Goal: Leave review/rating: Share an evaluation or opinion about a product, service, or content

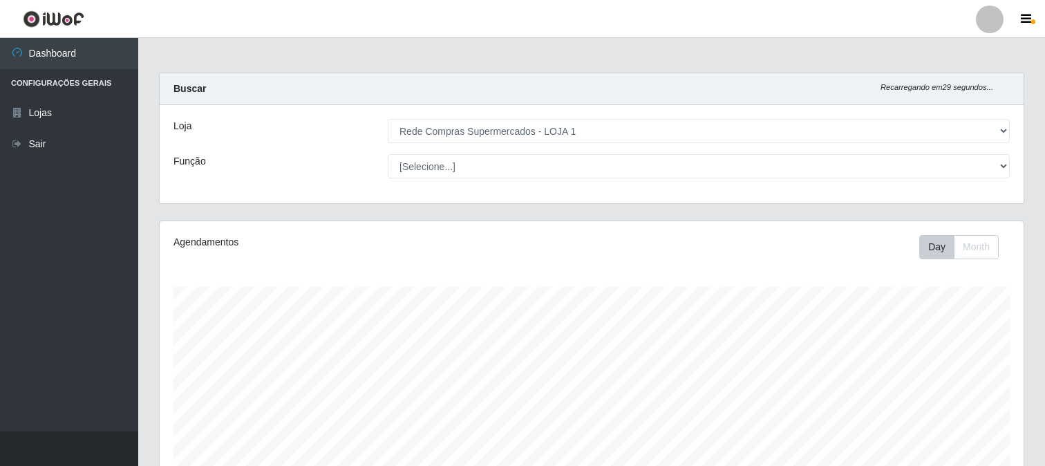
select select "158"
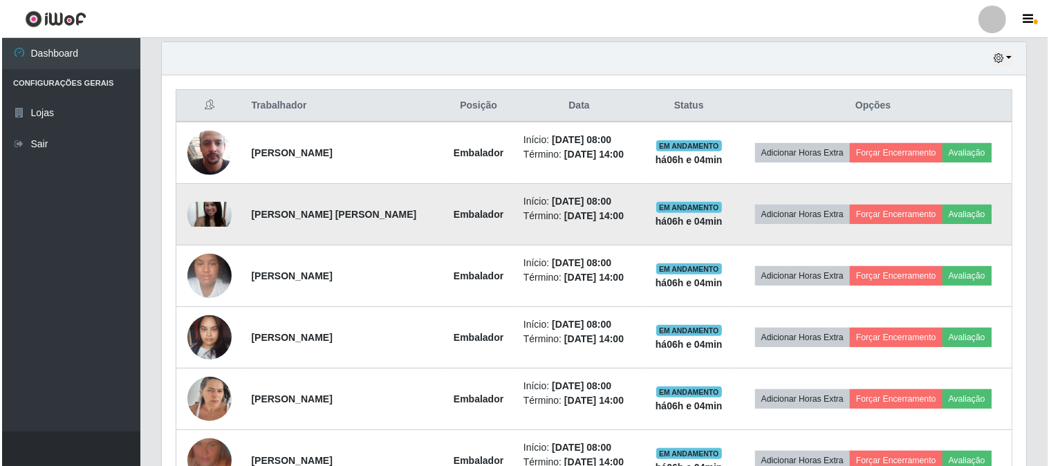
scroll to position [286, 864]
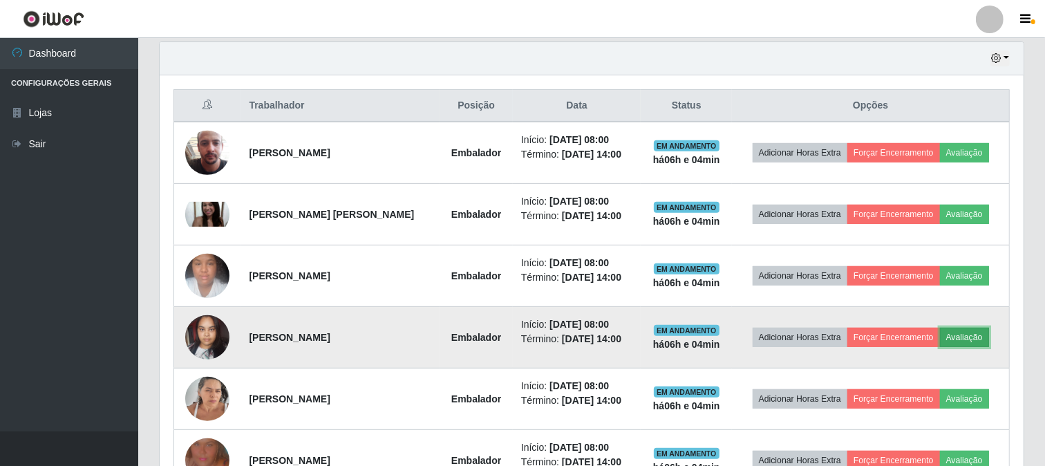
click at [989, 340] on button "Avaliação" at bounding box center [964, 337] width 49 height 19
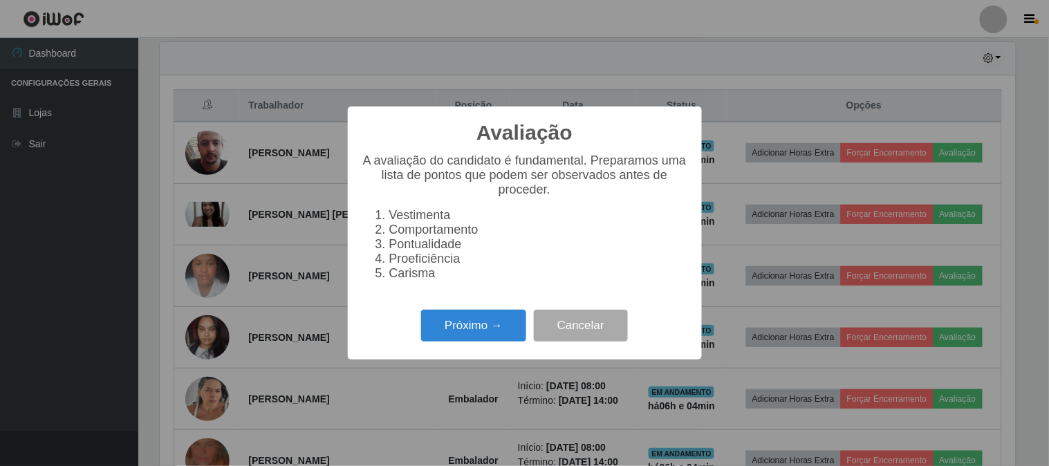
scroll to position [286, 855]
click at [494, 316] on button "Próximo →" at bounding box center [473, 326] width 105 height 32
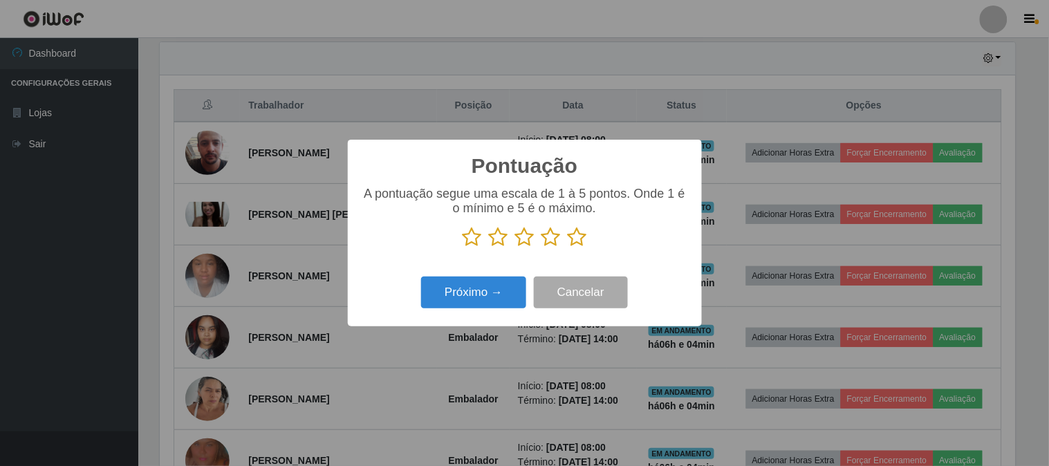
scroll to position [691178, 690609]
click at [579, 237] on icon at bounding box center [577, 237] width 19 height 21
click at [568, 248] on input "radio" at bounding box center [568, 248] width 0 height 0
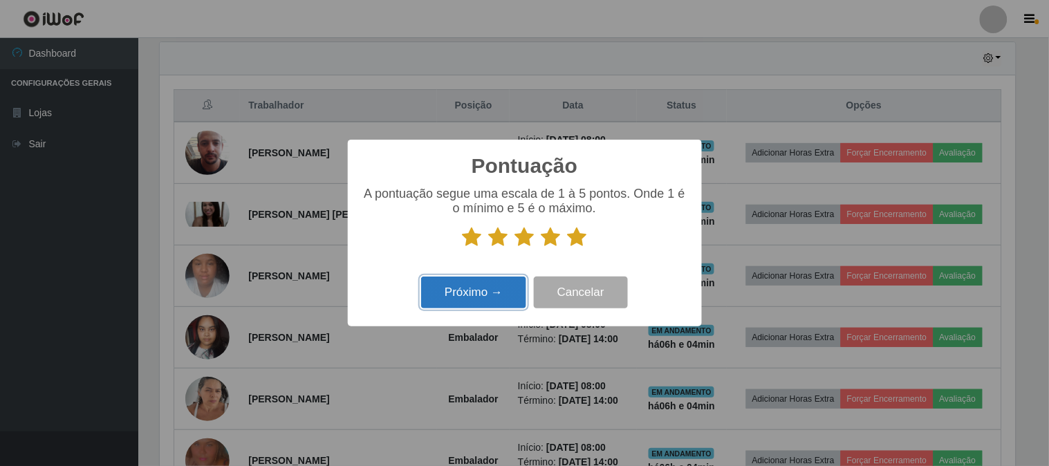
click at [459, 287] on button "Próximo →" at bounding box center [473, 293] width 105 height 32
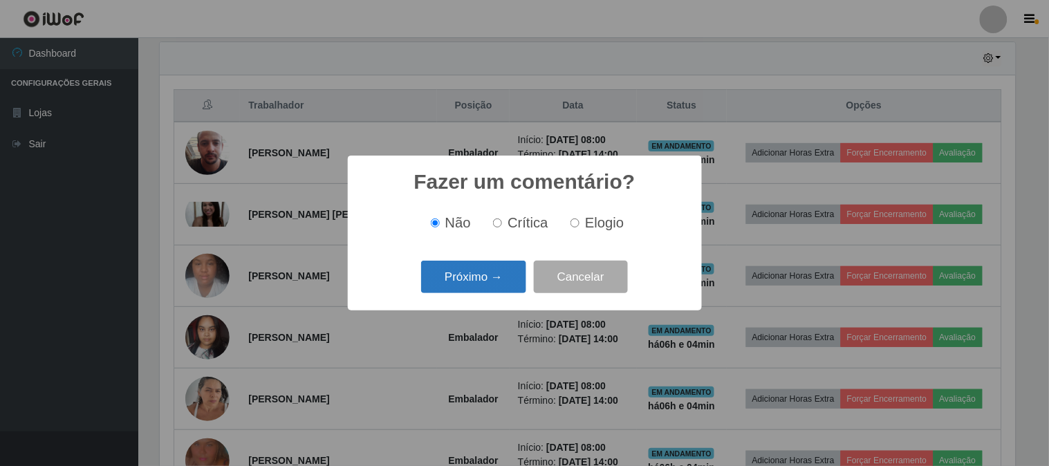
click at [503, 268] on button "Próximo →" at bounding box center [473, 277] width 105 height 32
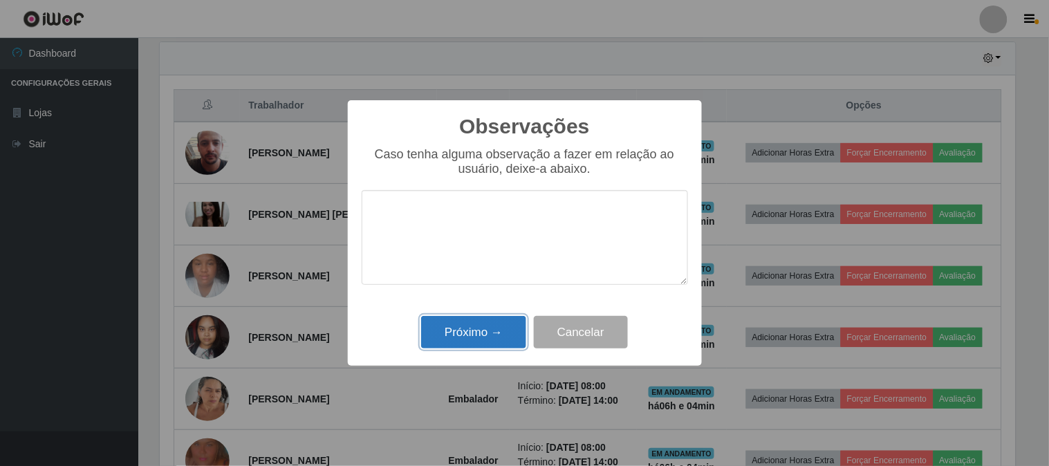
click at [487, 331] on button "Próximo →" at bounding box center [473, 332] width 105 height 32
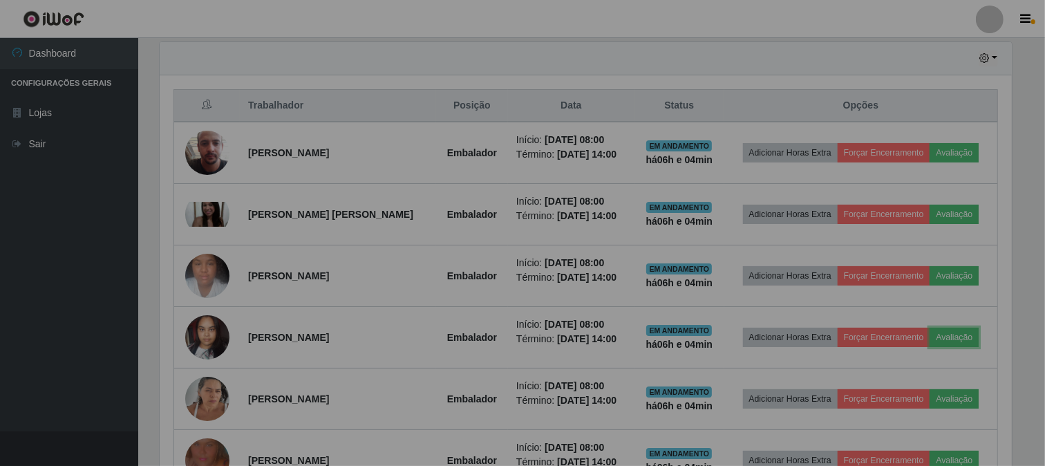
scroll to position [286, 864]
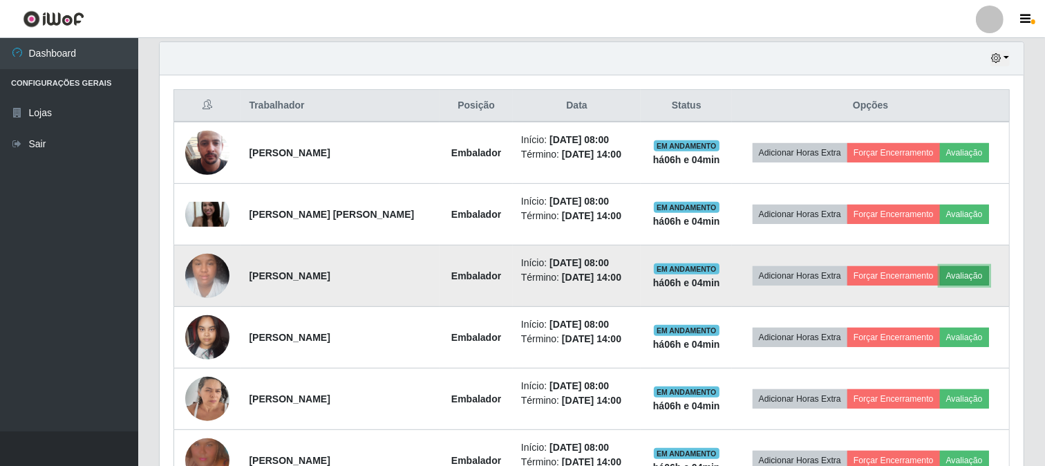
click at [971, 275] on button "Avaliação" at bounding box center [964, 275] width 49 height 19
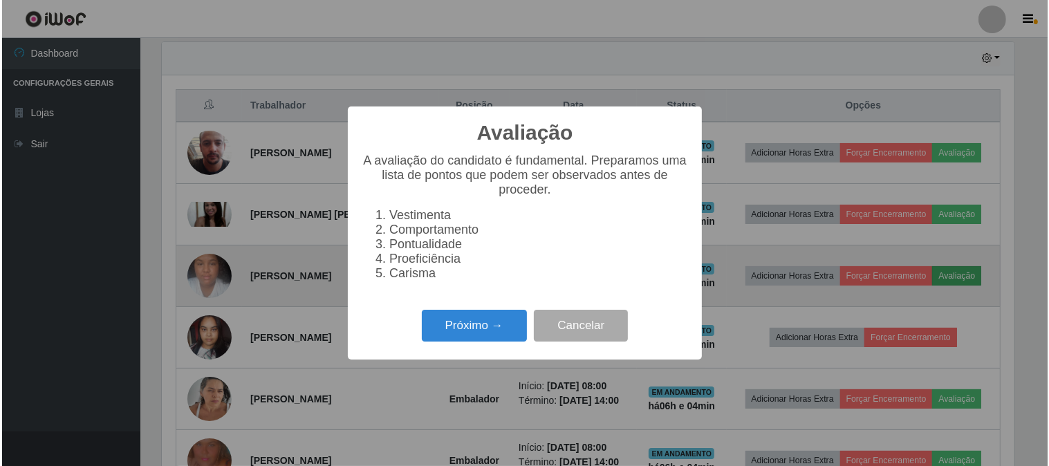
scroll to position [286, 855]
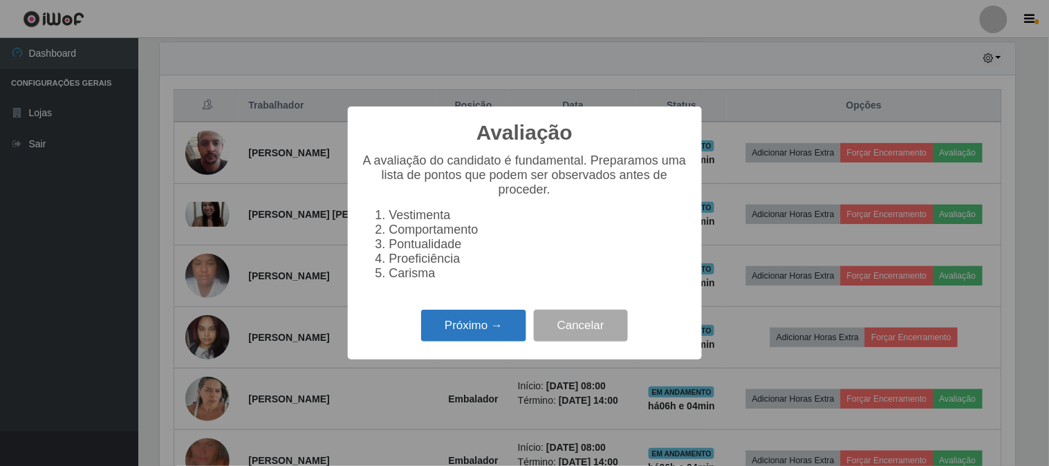
click at [457, 327] on button "Próximo →" at bounding box center [473, 326] width 105 height 32
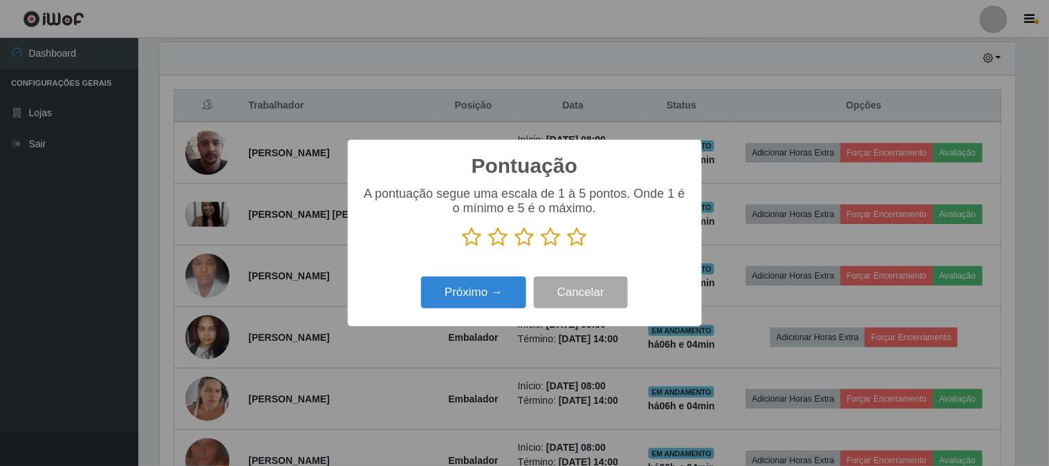
scroll to position [691178, 690609]
click at [575, 237] on icon at bounding box center [577, 237] width 19 height 21
click at [568, 248] on input "radio" at bounding box center [568, 248] width 0 height 0
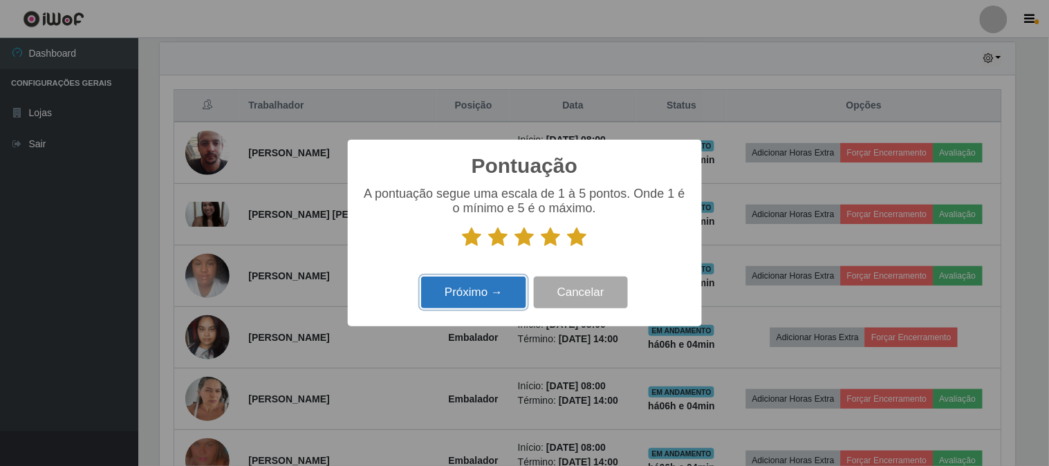
click at [463, 295] on button "Próximo →" at bounding box center [473, 293] width 105 height 32
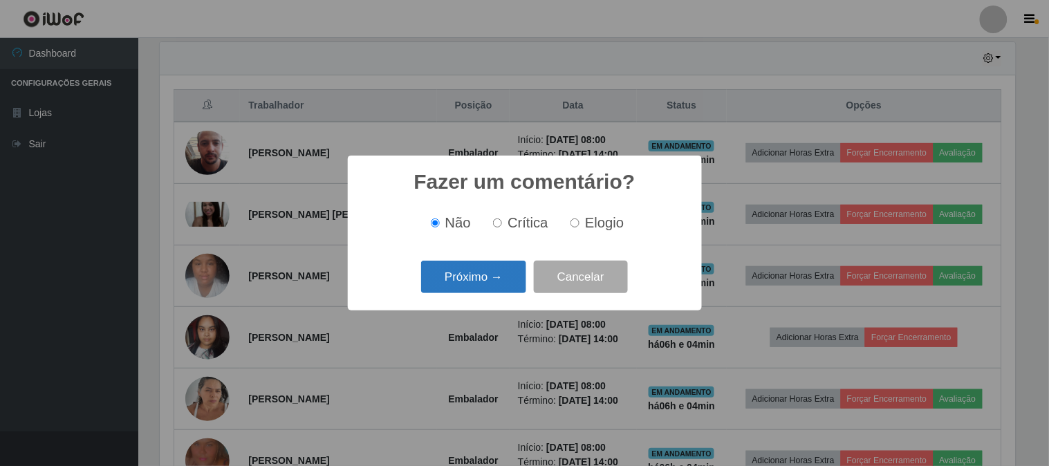
click at [495, 271] on button "Próximo →" at bounding box center [473, 277] width 105 height 32
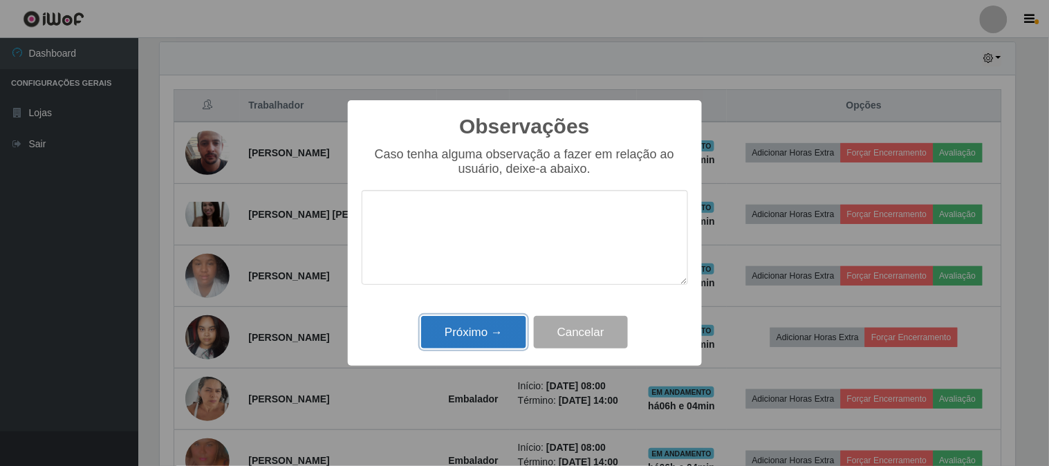
click at [477, 337] on button "Próximo →" at bounding box center [473, 332] width 105 height 32
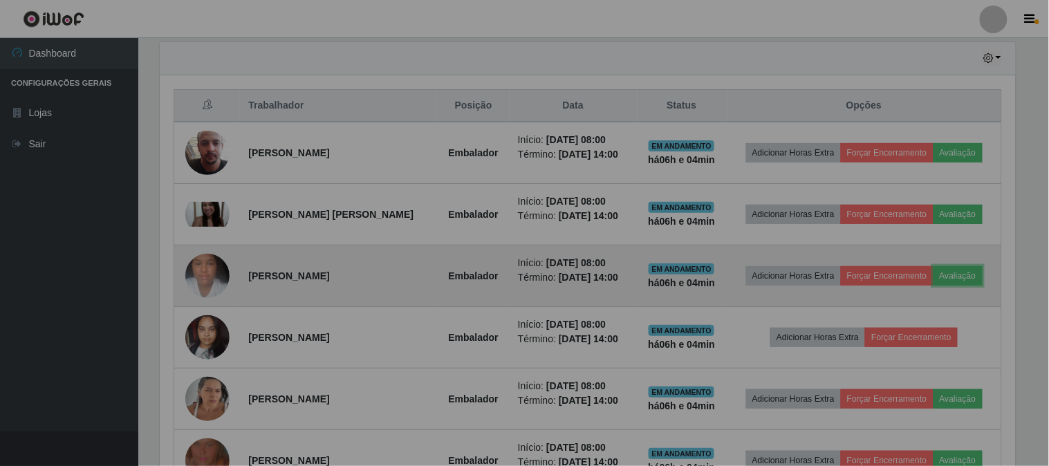
scroll to position [286, 864]
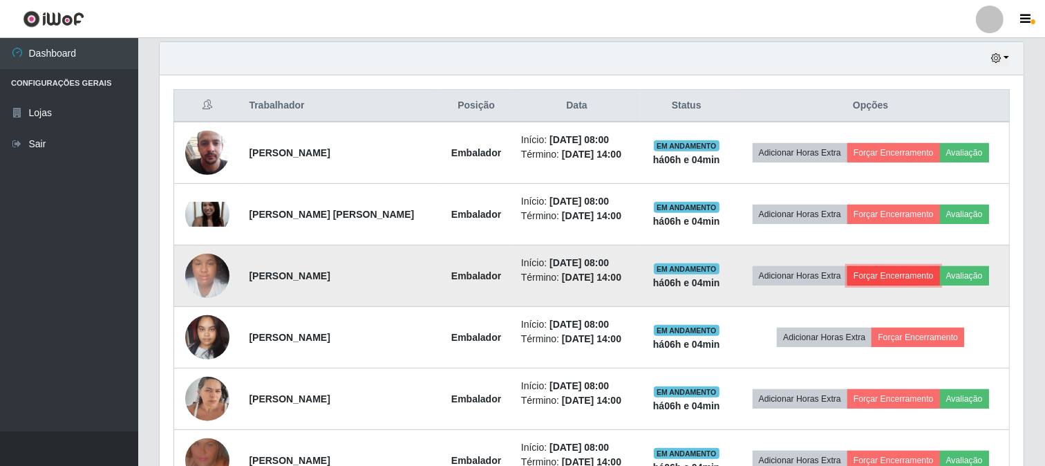
click at [886, 273] on button "Forçar Encerramento" at bounding box center [894, 275] width 93 height 19
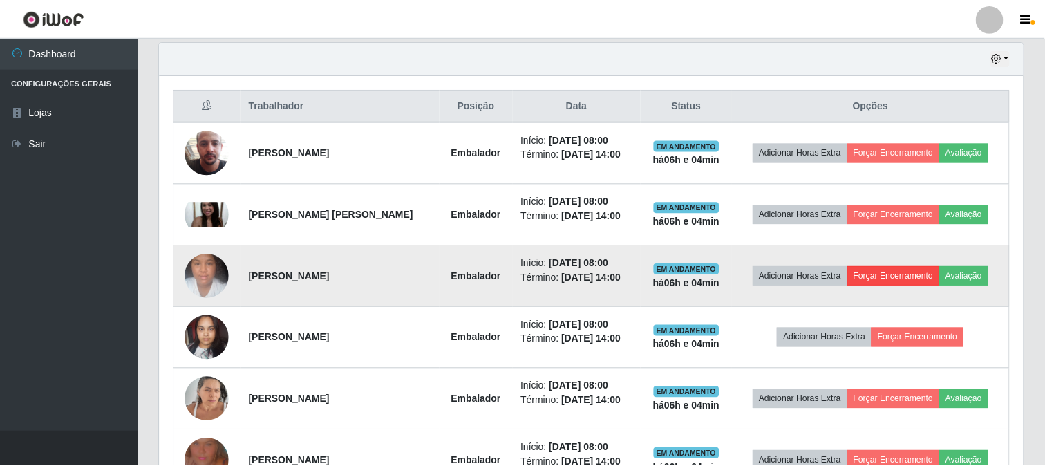
scroll to position [286, 855]
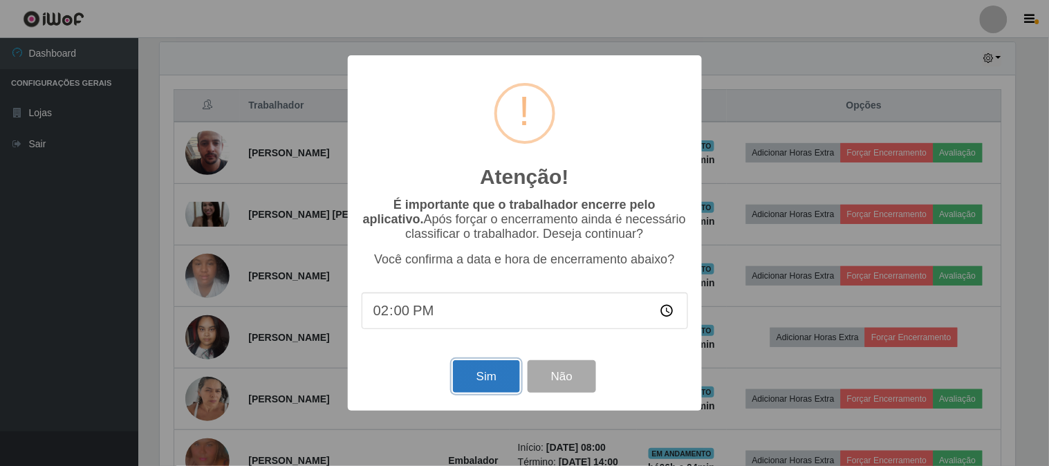
click at [481, 381] on button "Sim" at bounding box center [486, 376] width 67 height 32
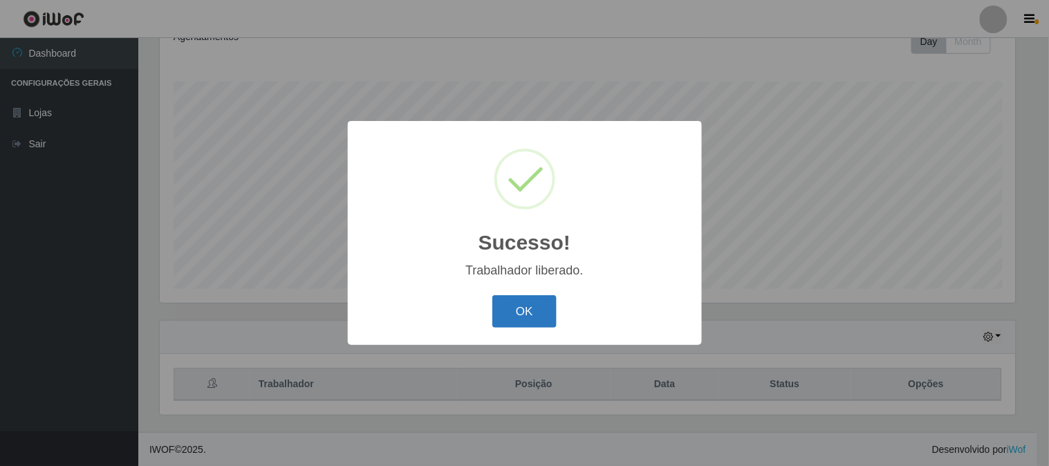
click at [531, 299] on button "OK" at bounding box center [524, 311] width 64 height 32
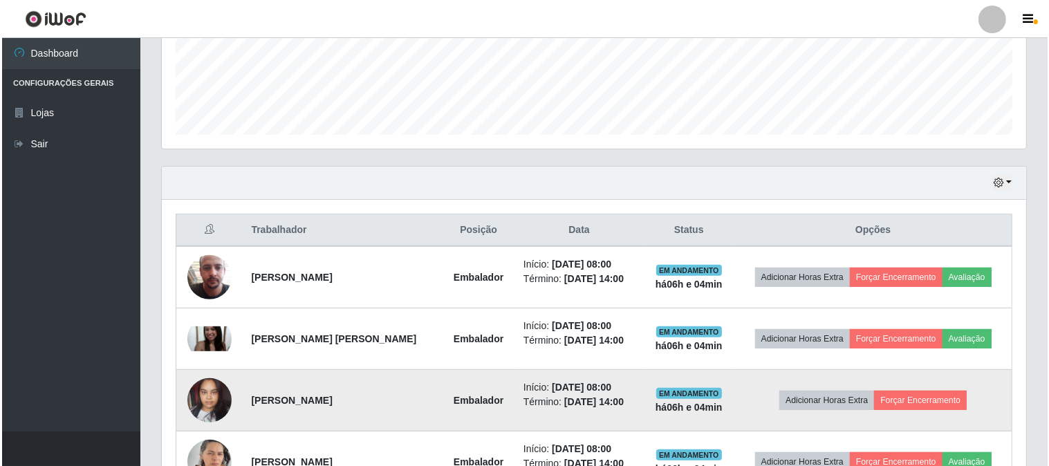
scroll to position [436, 0]
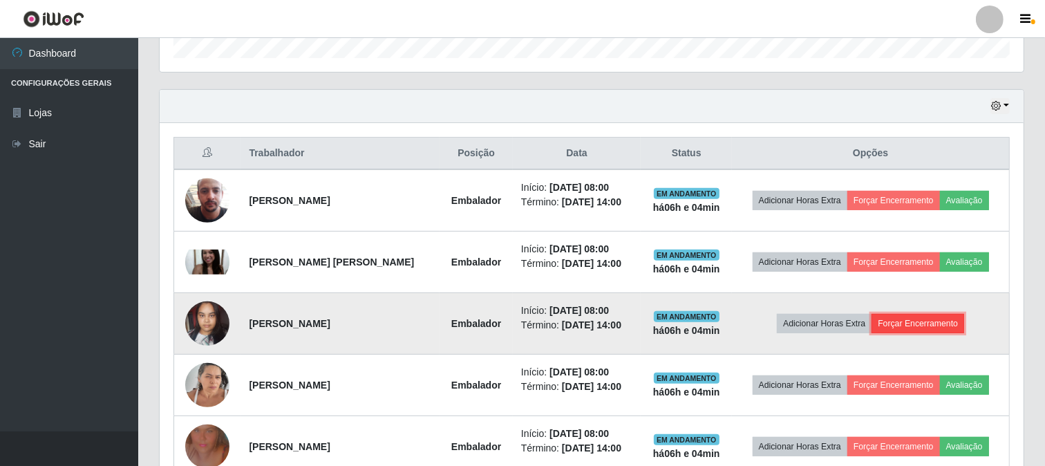
click at [920, 317] on button "Forçar Encerramento" at bounding box center [918, 323] width 93 height 19
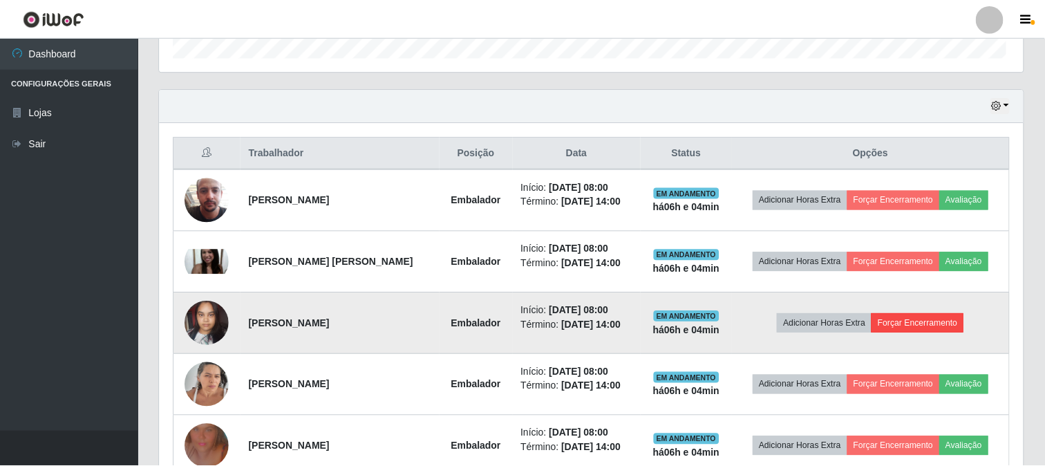
scroll to position [286, 855]
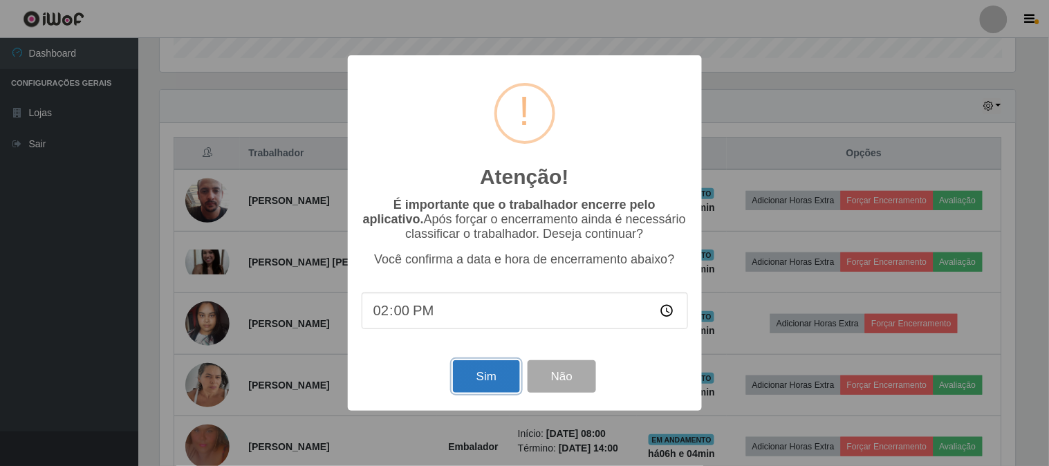
click at [484, 369] on button "Sim" at bounding box center [486, 376] width 67 height 32
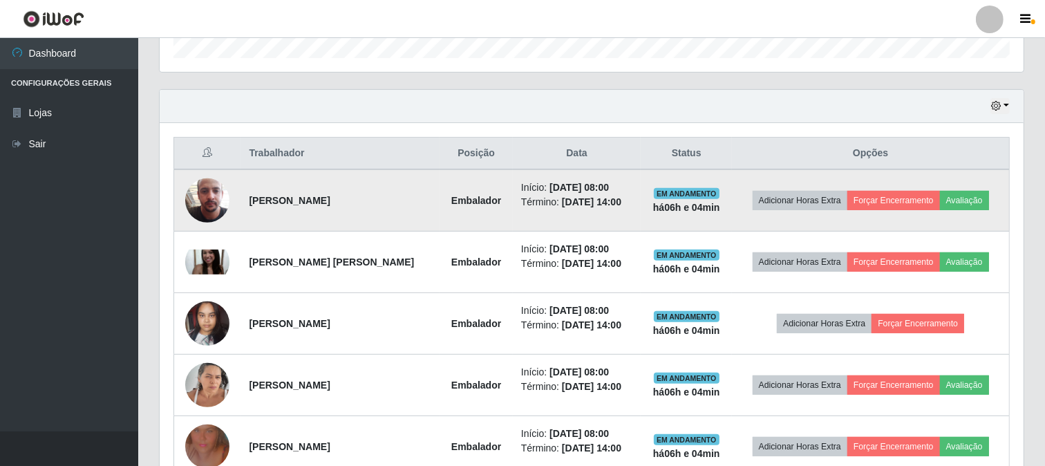
scroll to position [0, 0]
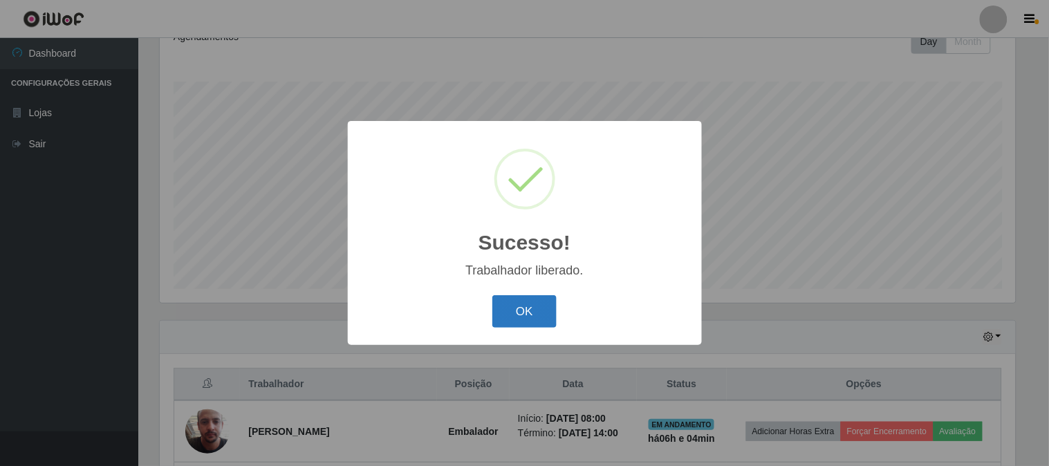
click at [535, 302] on button "OK" at bounding box center [524, 311] width 64 height 32
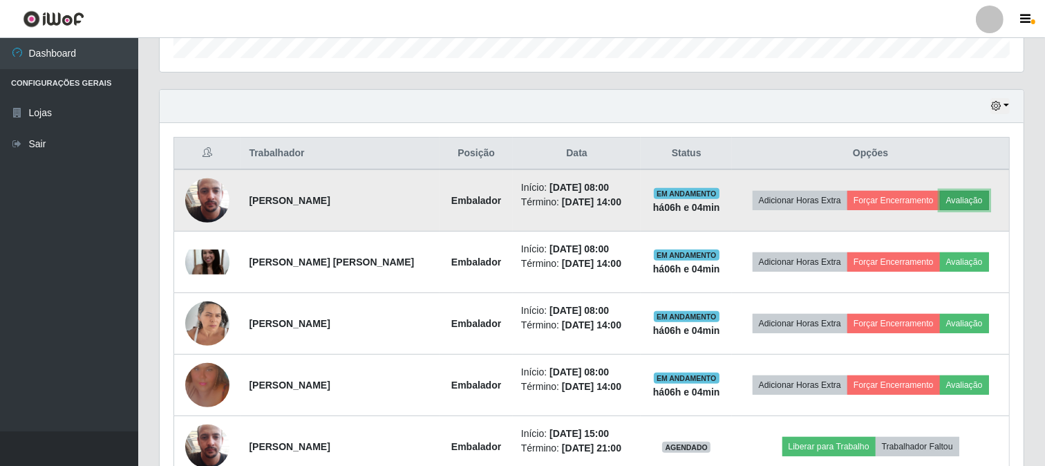
click at [983, 201] on button "Avaliação" at bounding box center [964, 200] width 49 height 19
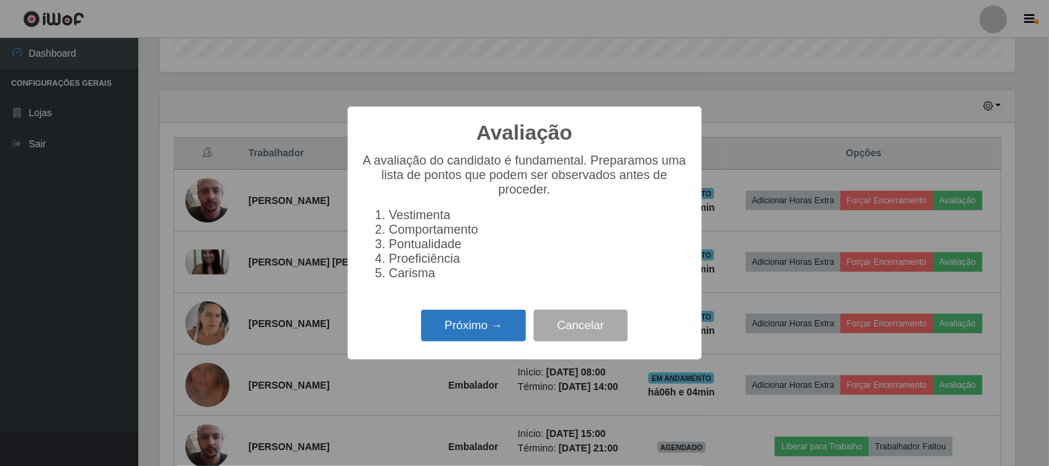
click at [457, 312] on button "Próximo →" at bounding box center [473, 326] width 105 height 32
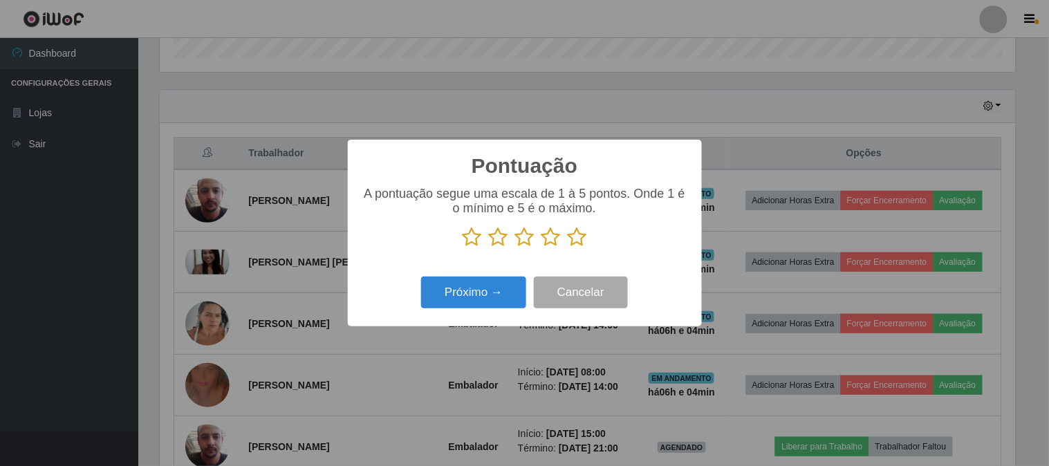
click at [577, 238] on icon at bounding box center [577, 237] width 19 height 21
click at [568, 248] on input "radio" at bounding box center [568, 248] width 0 height 0
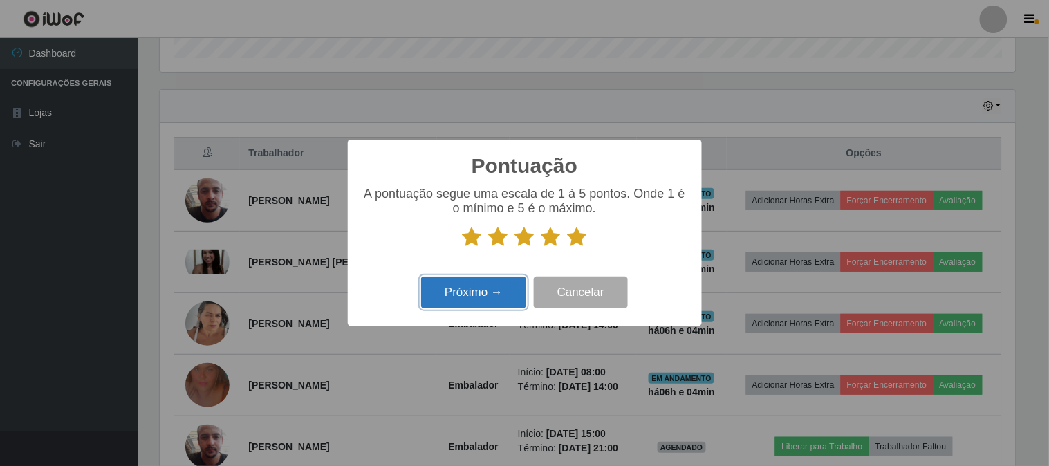
click at [477, 295] on button "Próximo →" at bounding box center [473, 293] width 105 height 32
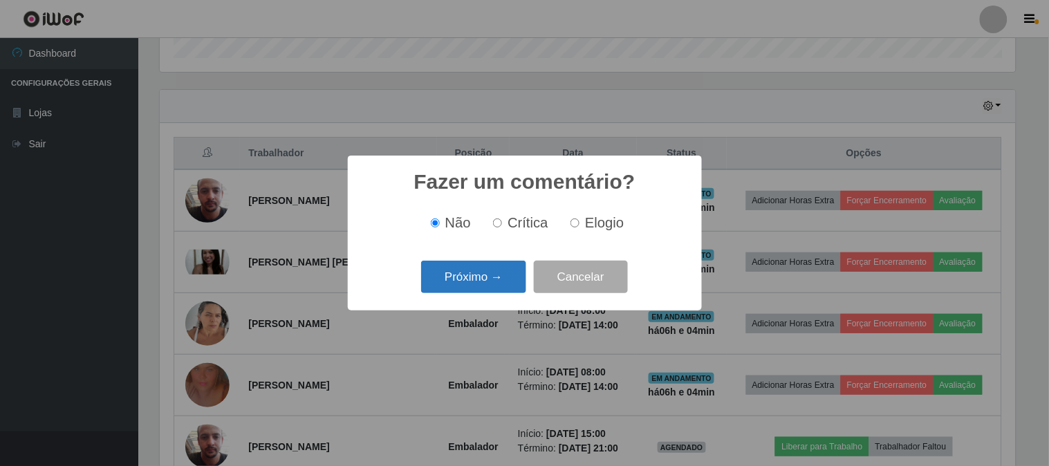
click at [473, 282] on button "Próximo →" at bounding box center [473, 277] width 105 height 32
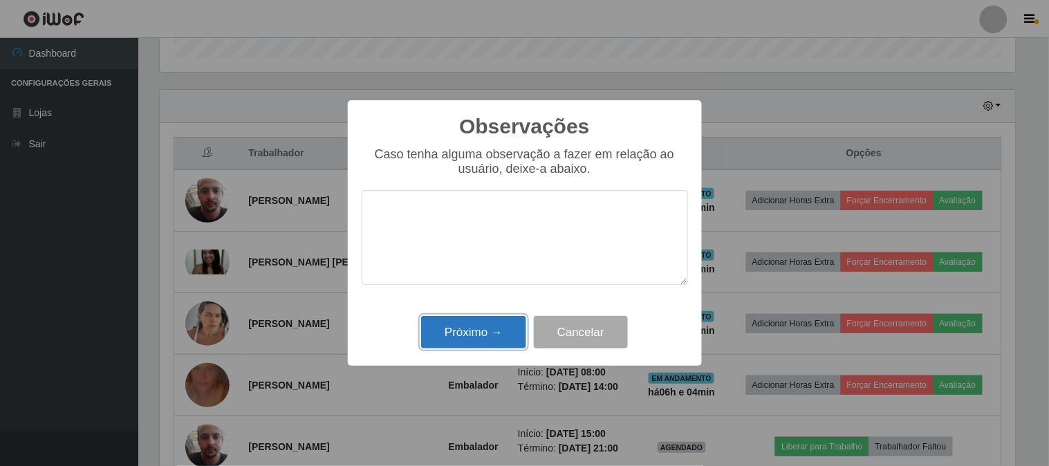
click at [505, 329] on button "Próximo →" at bounding box center [473, 332] width 105 height 32
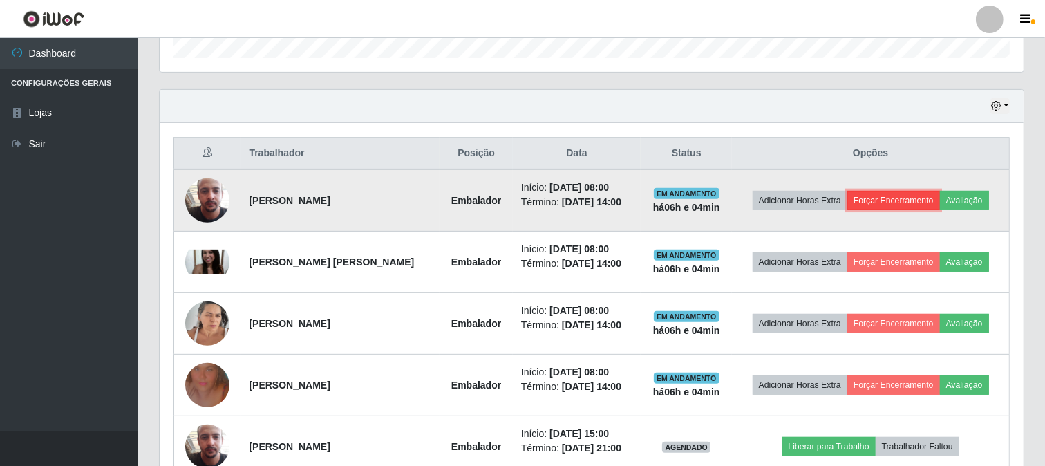
click at [886, 196] on button "Forçar Encerramento" at bounding box center [894, 200] width 93 height 19
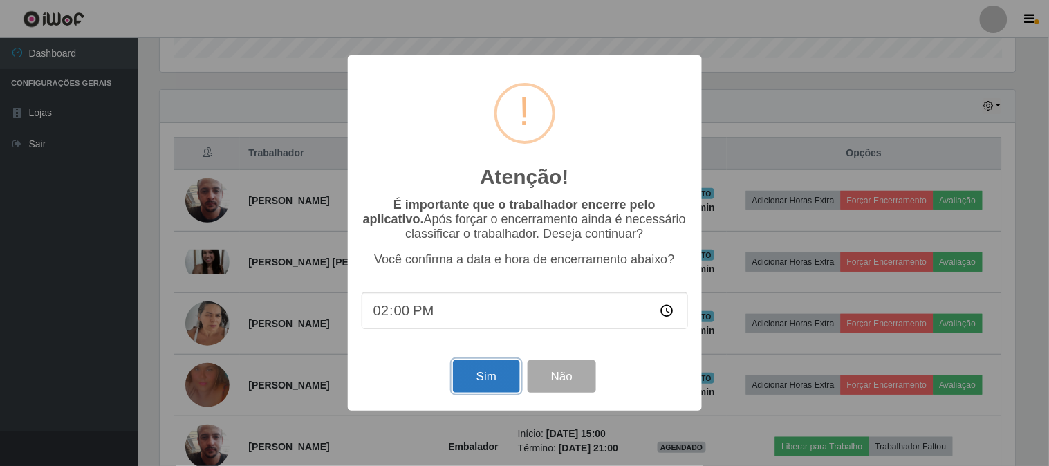
click at [483, 391] on button "Sim" at bounding box center [486, 376] width 67 height 32
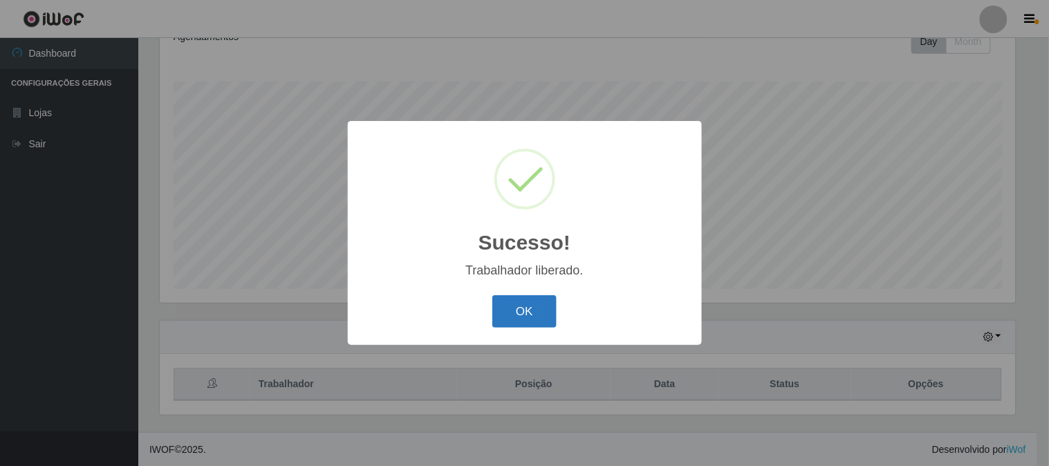
click at [528, 308] on button "OK" at bounding box center [524, 311] width 64 height 32
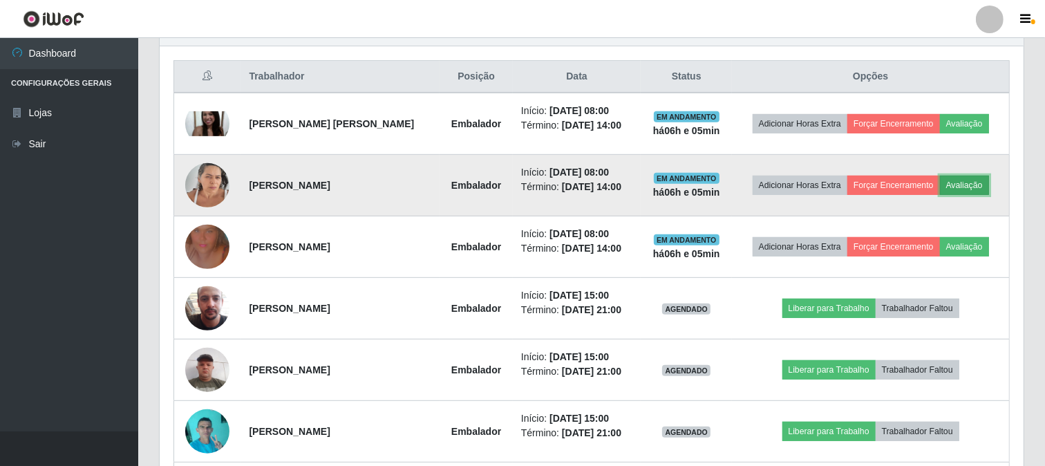
click at [983, 183] on button "Avaliação" at bounding box center [964, 185] width 49 height 19
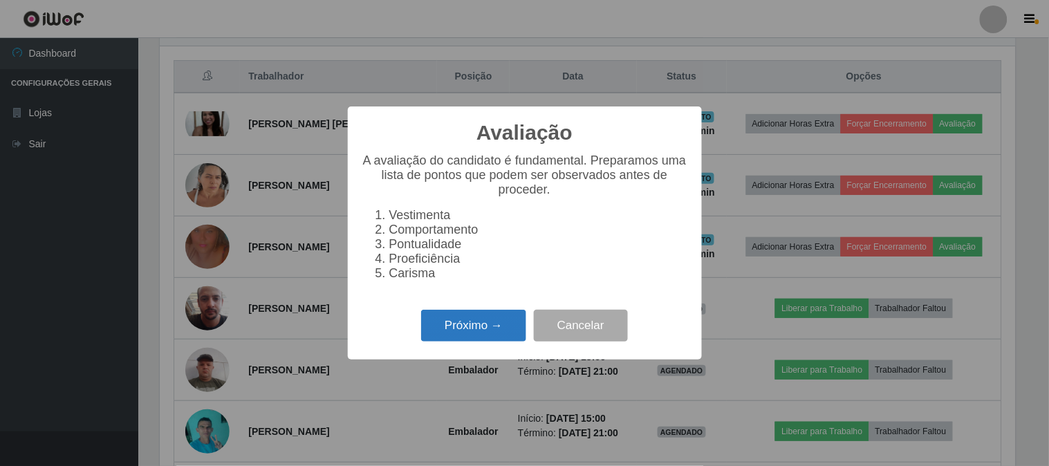
click at [499, 319] on button "Próximo →" at bounding box center [473, 326] width 105 height 32
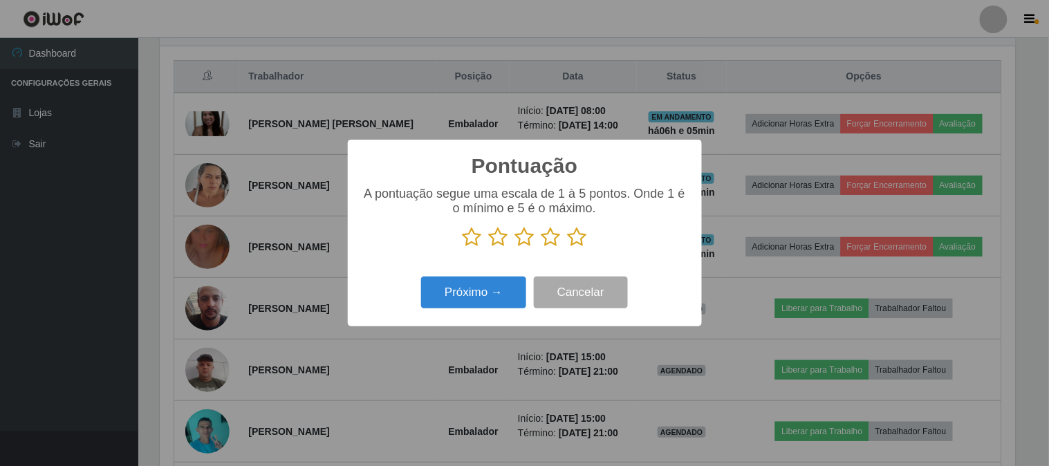
click at [578, 236] on icon at bounding box center [577, 237] width 19 height 21
click at [568, 248] on input "radio" at bounding box center [568, 248] width 0 height 0
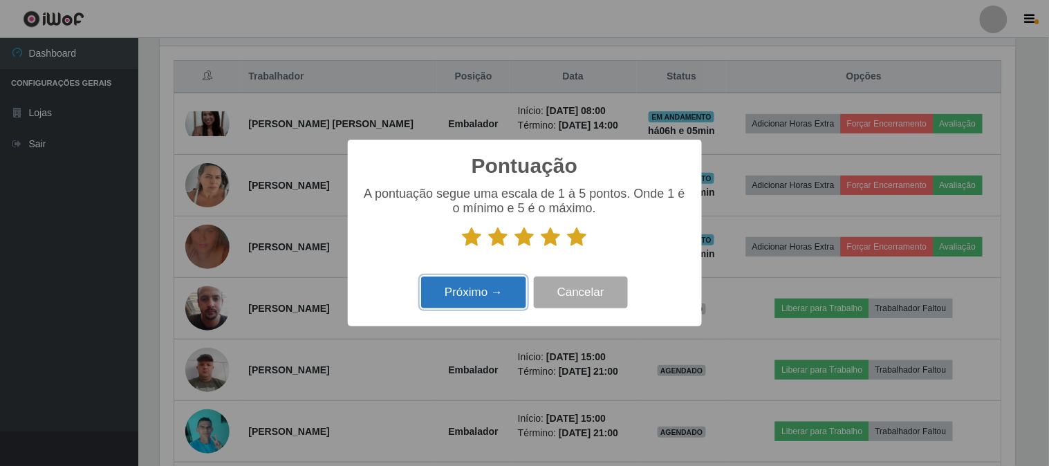
click at [492, 288] on button "Próximo →" at bounding box center [473, 293] width 105 height 32
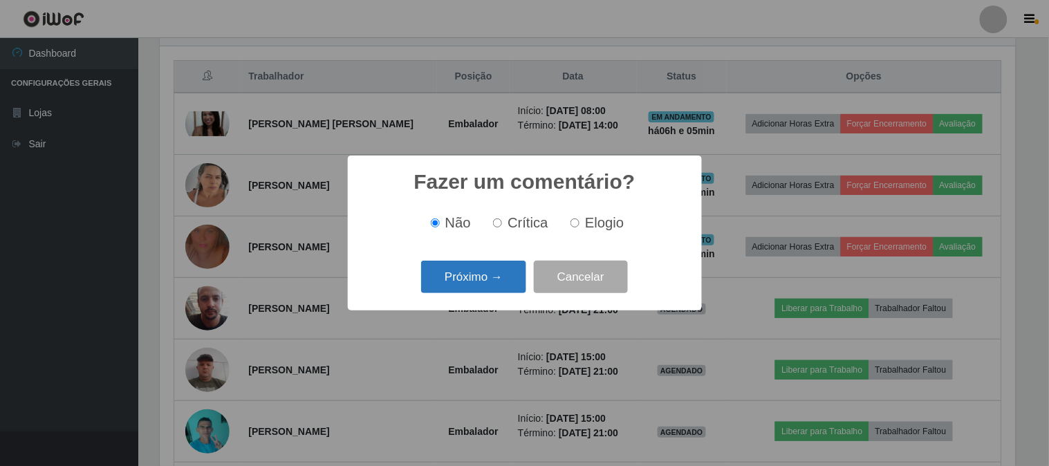
click at [494, 286] on button "Próximo →" at bounding box center [473, 277] width 105 height 32
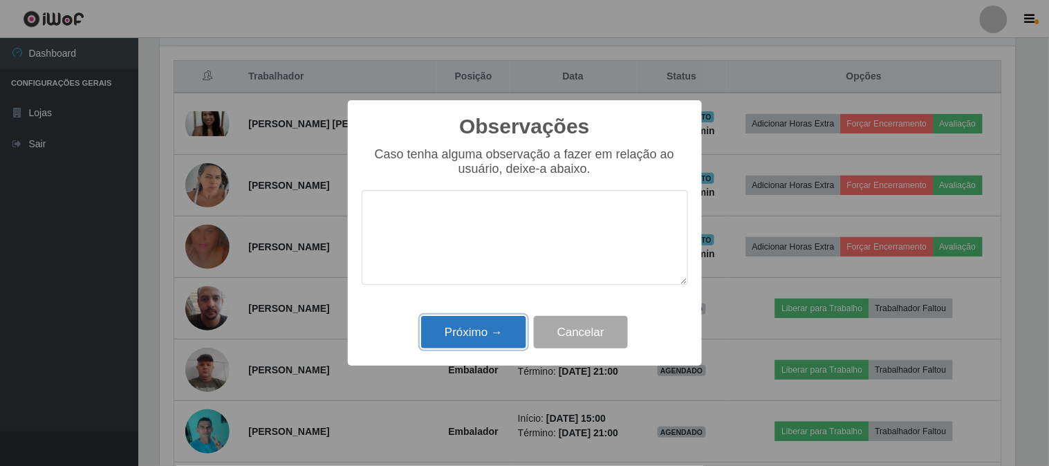
click at [485, 335] on button "Próximo →" at bounding box center [473, 332] width 105 height 32
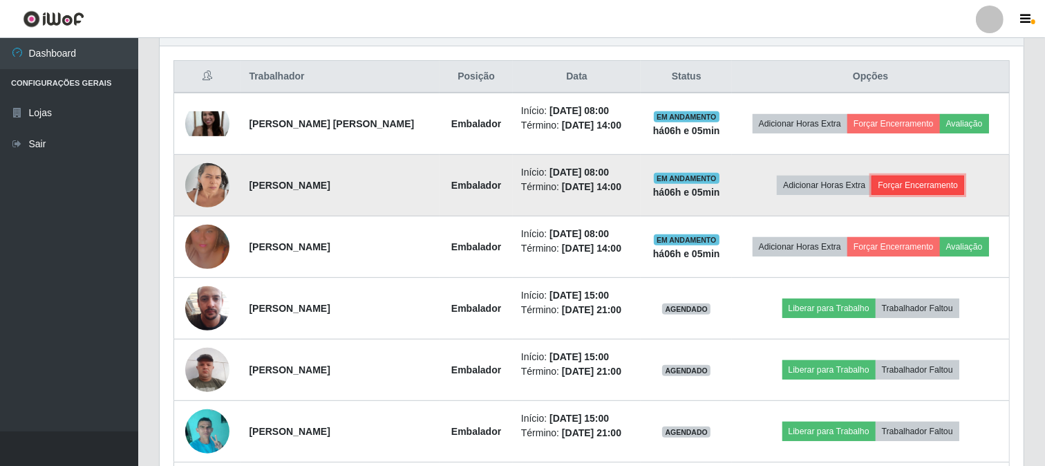
click at [916, 185] on button "Forçar Encerramento" at bounding box center [918, 185] width 93 height 19
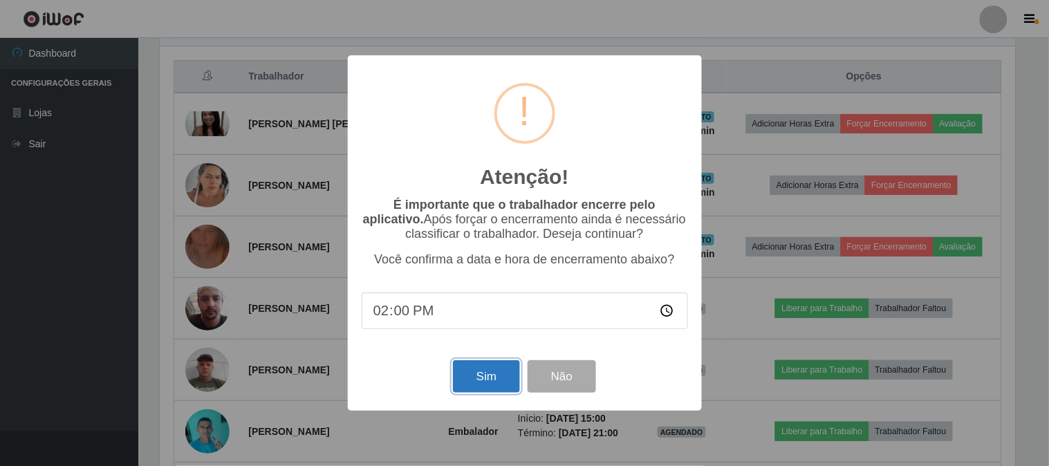
click at [479, 378] on button "Sim" at bounding box center [486, 376] width 67 height 32
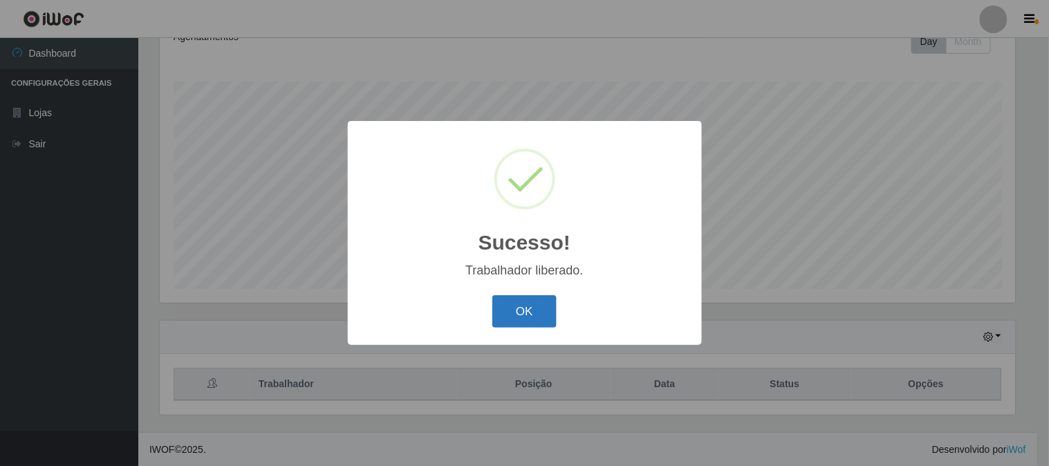
click at [537, 320] on button "OK" at bounding box center [524, 311] width 64 height 32
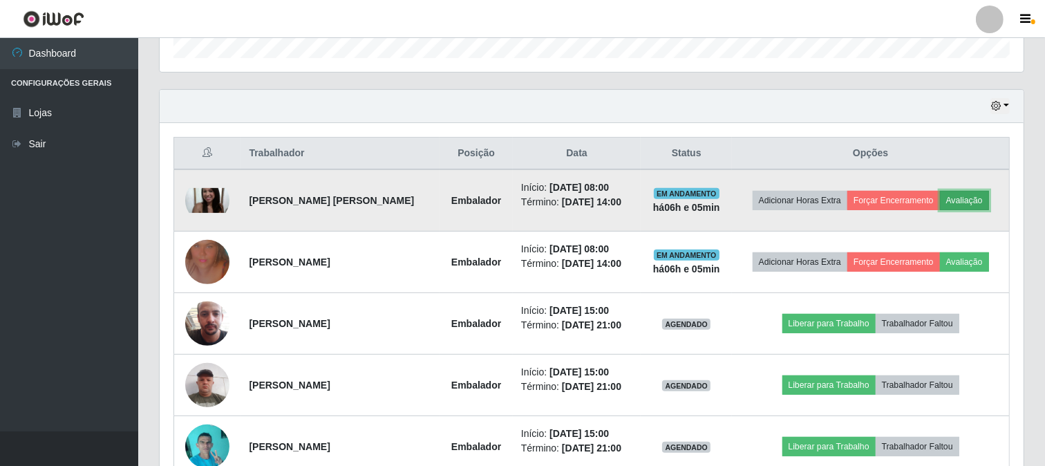
click at [963, 194] on button "Avaliação" at bounding box center [964, 200] width 49 height 19
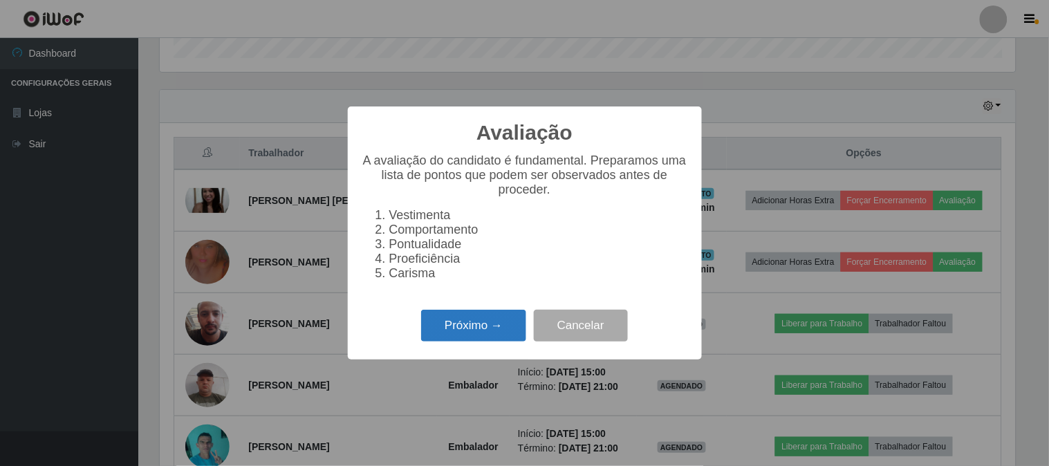
click at [501, 318] on button "Próximo →" at bounding box center [473, 326] width 105 height 32
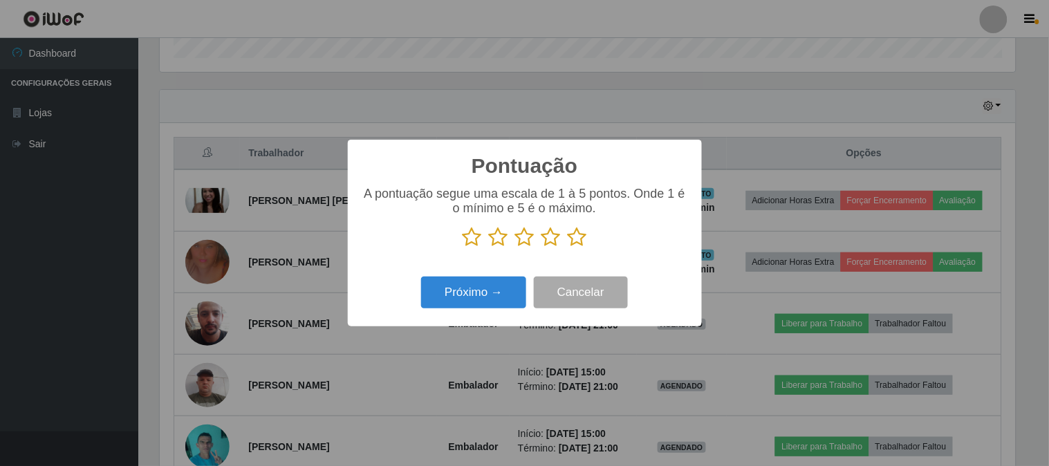
click at [571, 239] on icon at bounding box center [577, 237] width 19 height 21
click at [568, 248] on input "radio" at bounding box center [568, 248] width 0 height 0
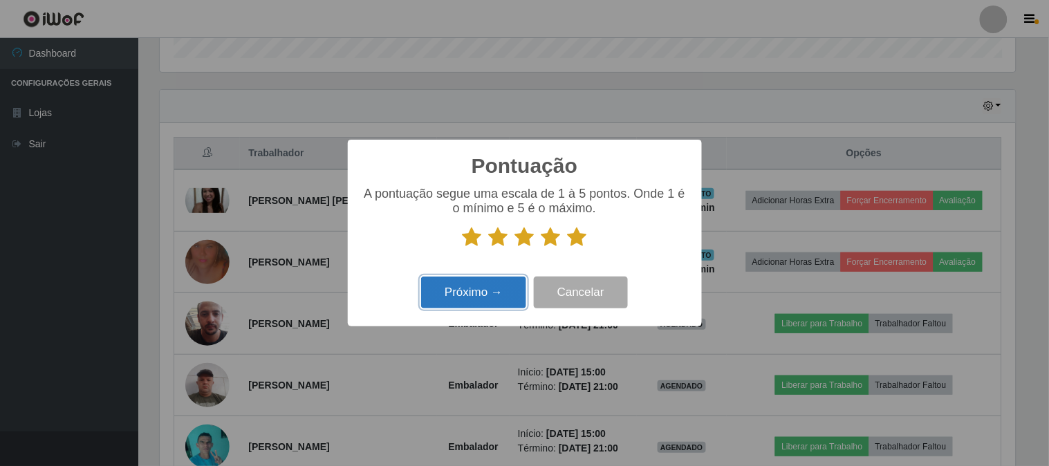
click at [484, 299] on button "Próximo →" at bounding box center [473, 293] width 105 height 32
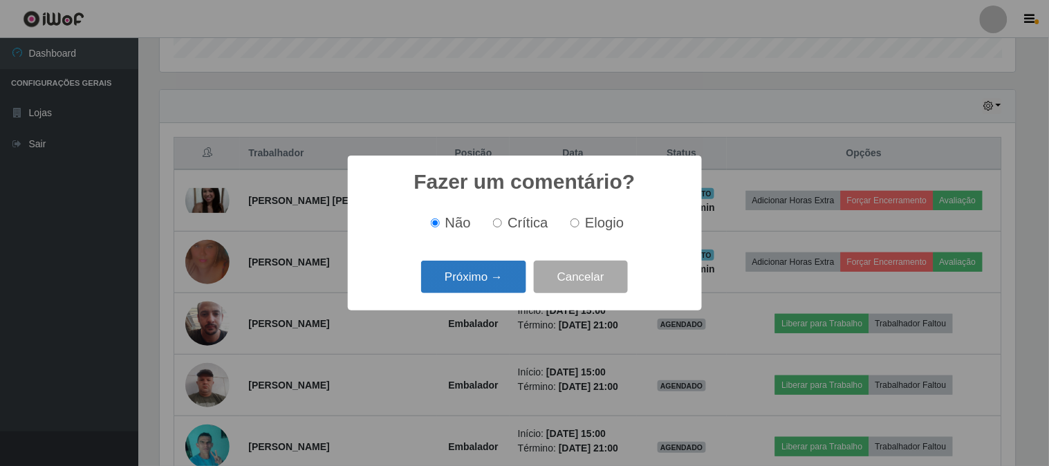
click at [517, 270] on button "Próximo →" at bounding box center [473, 277] width 105 height 32
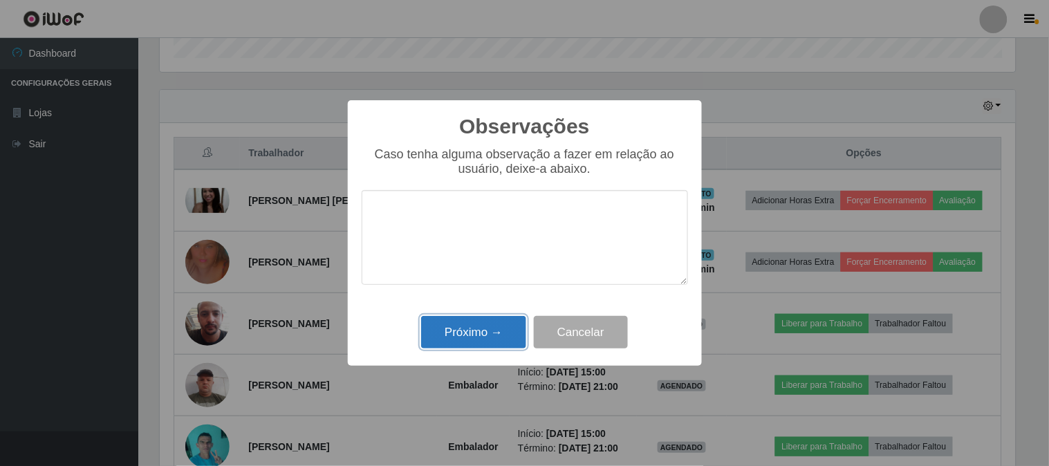
click at [474, 347] on button "Próximo →" at bounding box center [473, 332] width 105 height 32
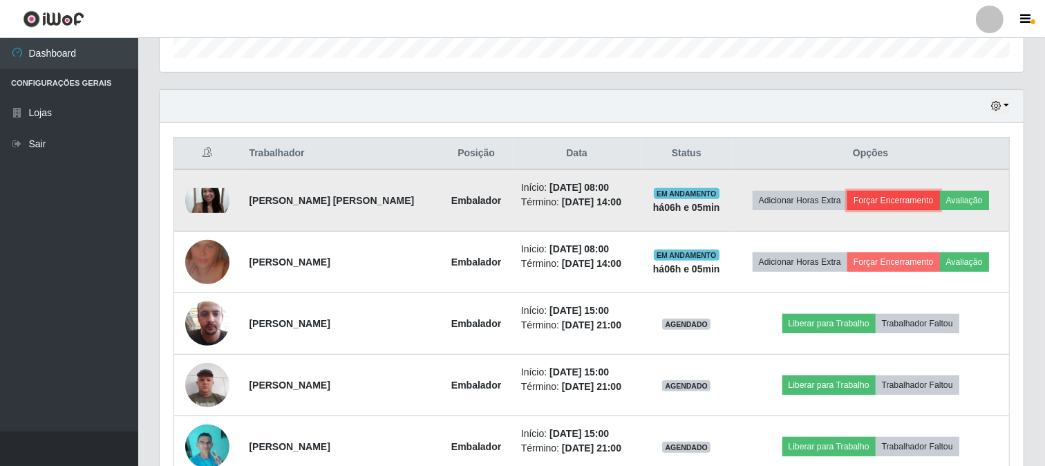
click at [891, 199] on button "Forçar Encerramento" at bounding box center [894, 200] width 93 height 19
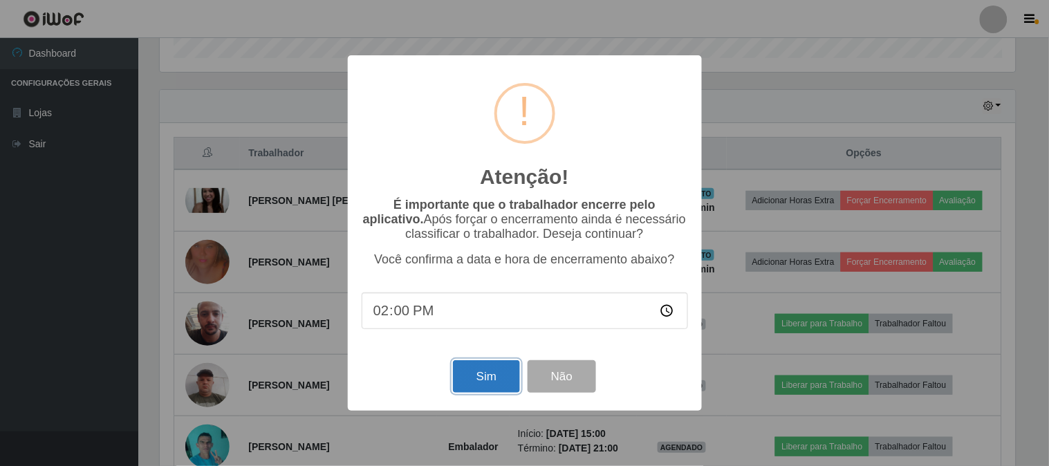
click at [486, 379] on button "Sim" at bounding box center [486, 376] width 67 height 32
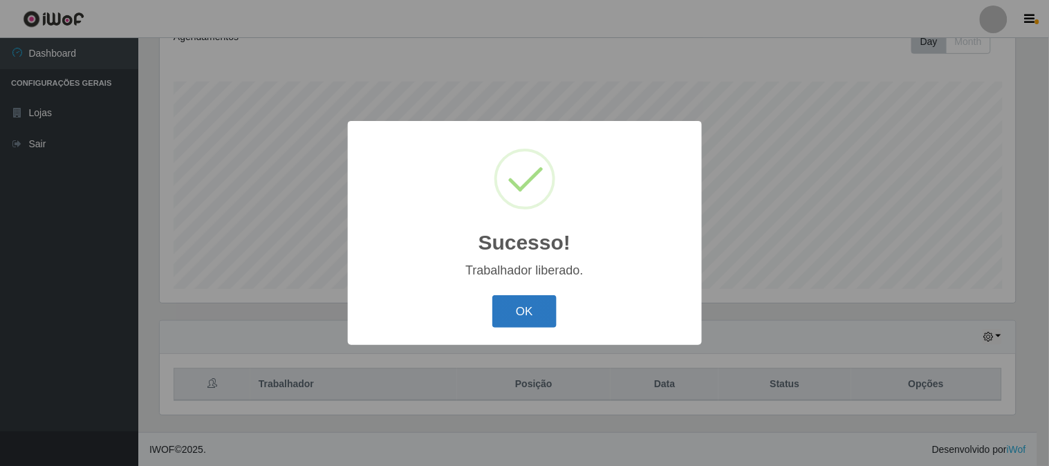
click at [512, 315] on button "OK" at bounding box center [524, 311] width 64 height 32
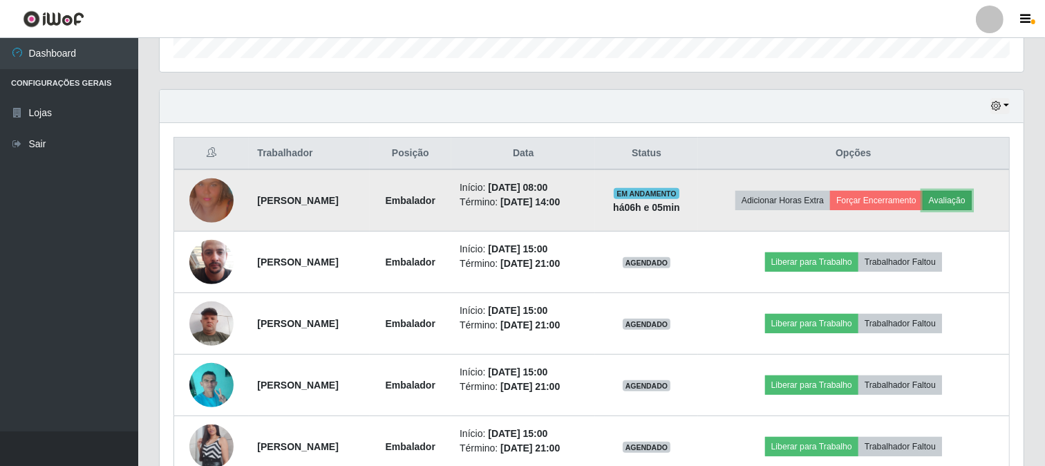
click at [958, 198] on button "Avaliação" at bounding box center [947, 200] width 49 height 19
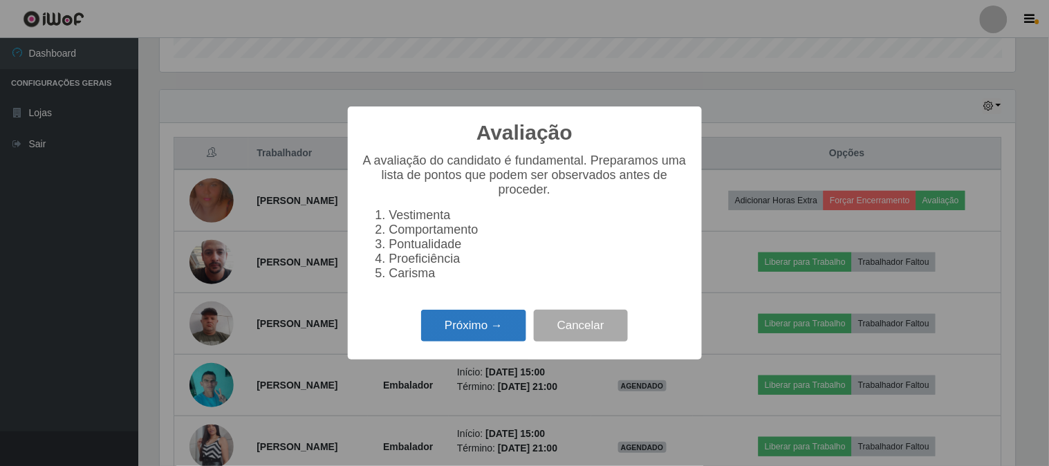
click at [465, 319] on button "Próximo →" at bounding box center [473, 326] width 105 height 32
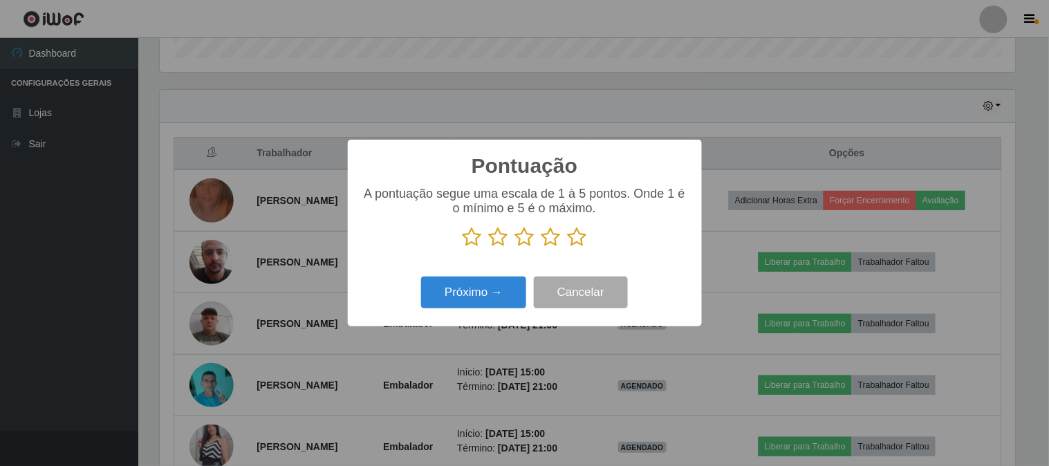
click at [575, 239] on icon at bounding box center [577, 237] width 19 height 21
click at [568, 248] on input "radio" at bounding box center [568, 248] width 0 height 0
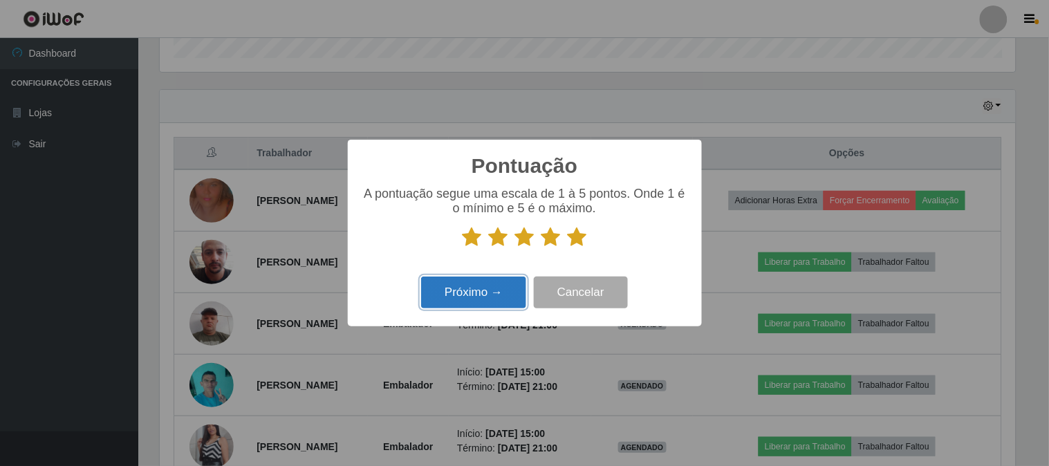
click at [496, 286] on button "Próximo →" at bounding box center [473, 293] width 105 height 32
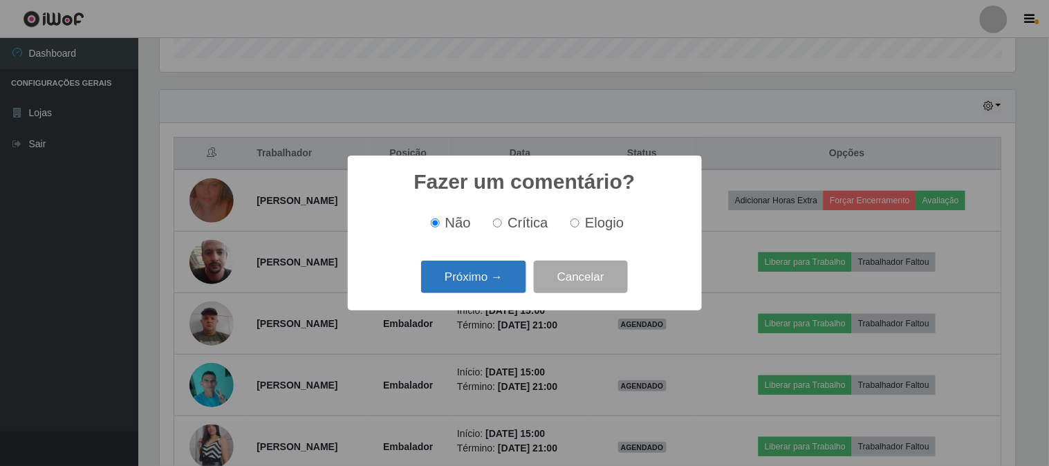
click at [510, 274] on button "Próximo →" at bounding box center [473, 277] width 105 height 32
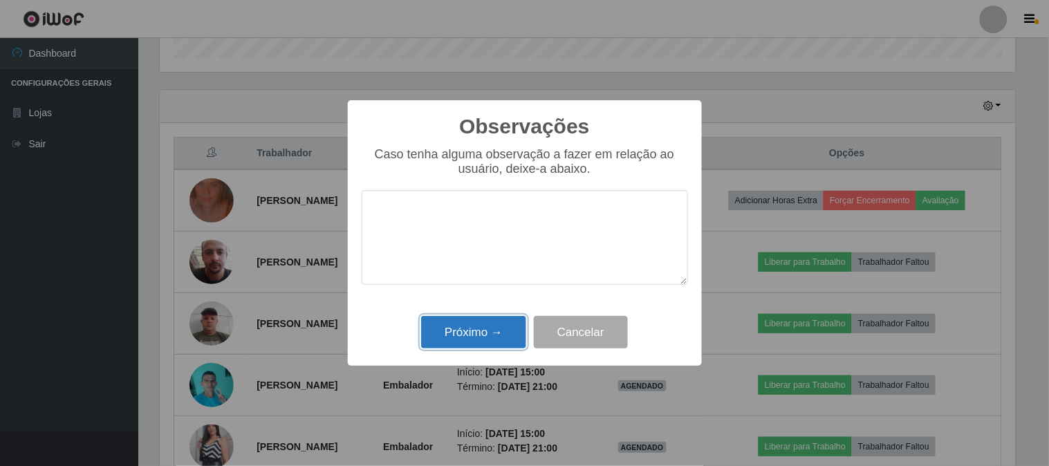
click at [485, 328] on button "Próximo →" at bounding box center [473, 332] width 105 height 32
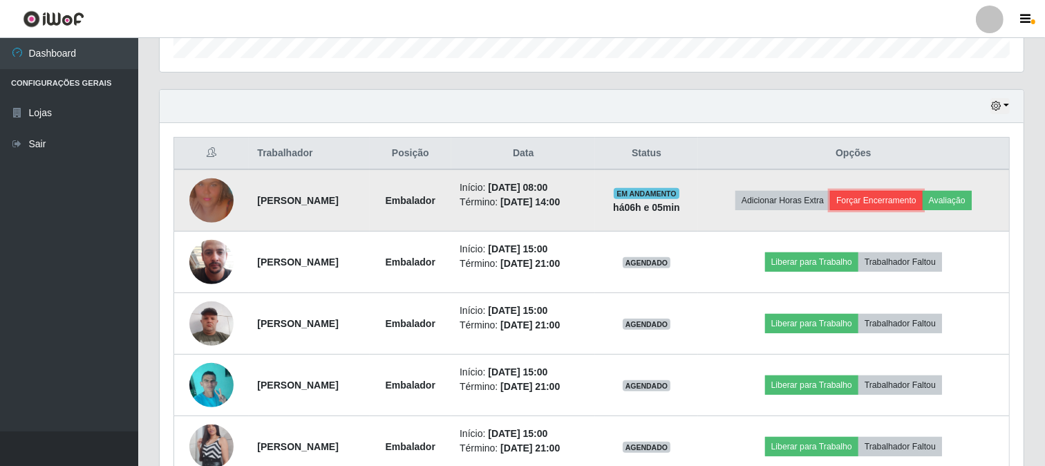
click at [871, 195] on button "Forçar Encerramento" at bounding box center [876, 200] width 93 height 19
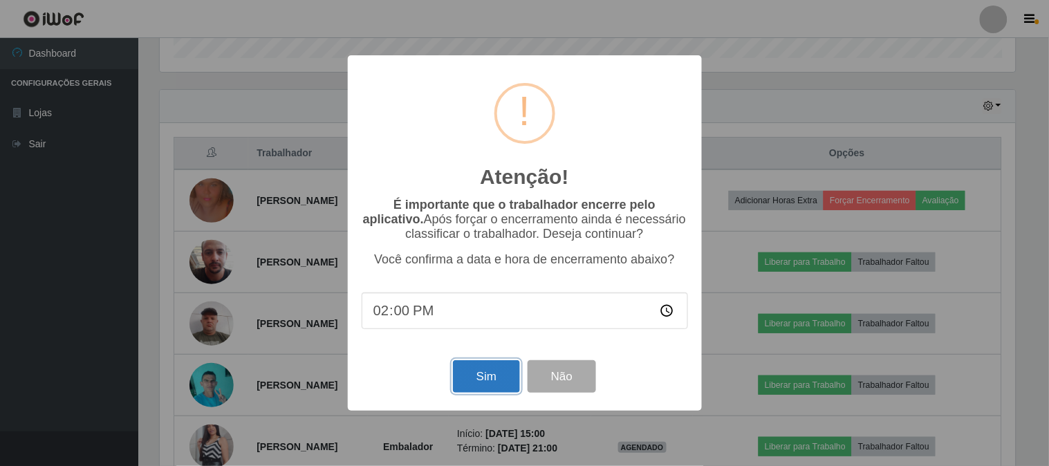
click at [478, 381] on button "Sim" at bounding box center [486, 376] width 67 height 32
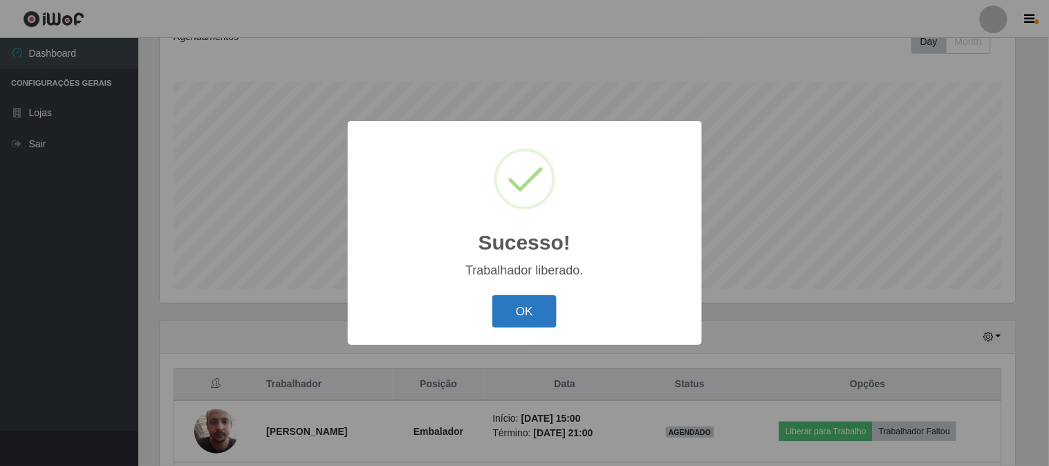
click at [517, 314] on button "OK" at bounding box center [524, 311] width 64 height 32
